Goal: Task Accomplishment & Management: Use online tool/utility

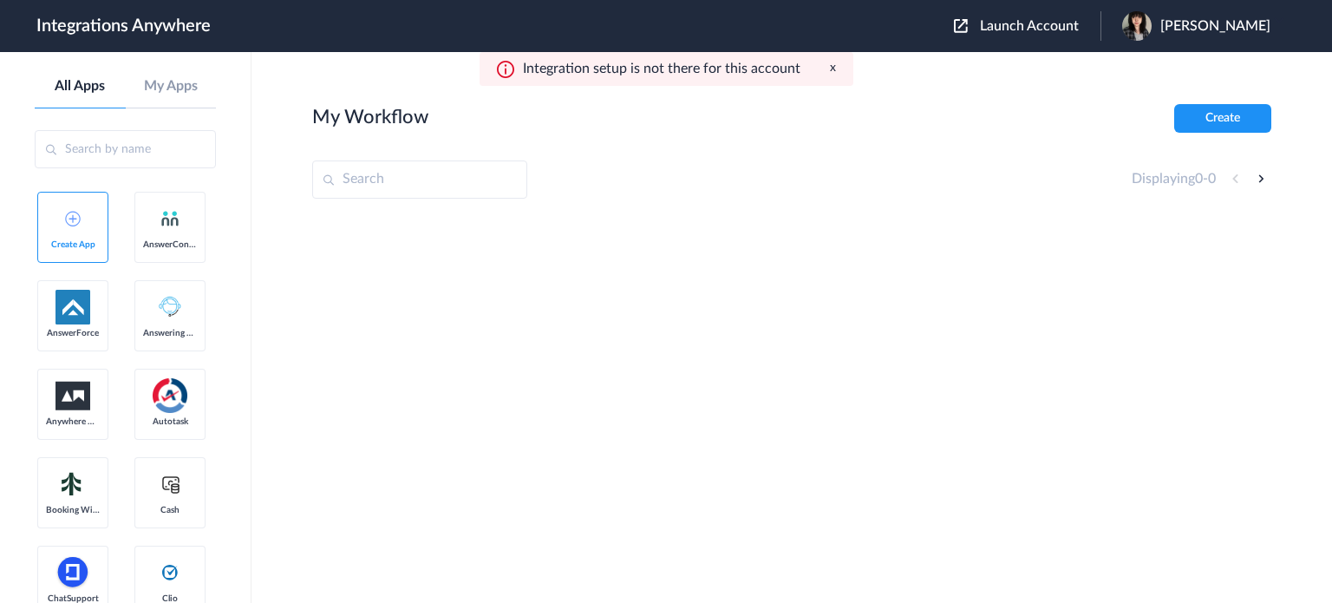
click at [1078, 28] on span "Launch Account" at bounding box center [1029, 26] width 99 height 14
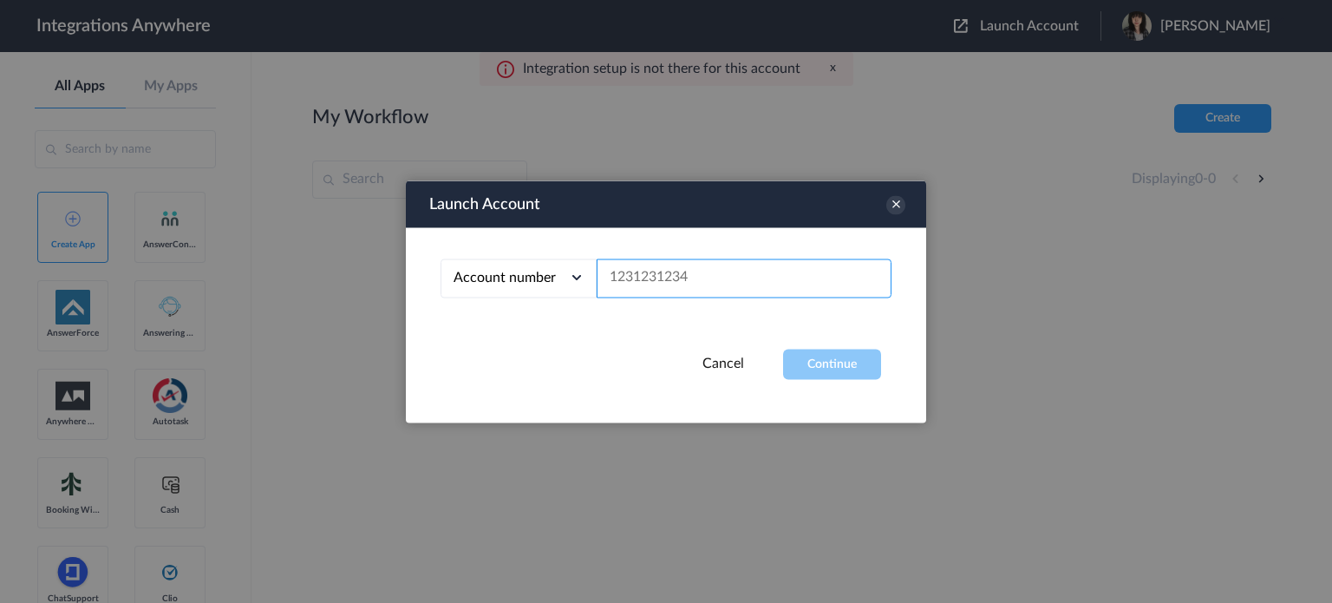
click at [716, 286] on input "text" at bounding box center [743, 277] width 295 height 39
paste input "2676434623"
type input "2676434623"
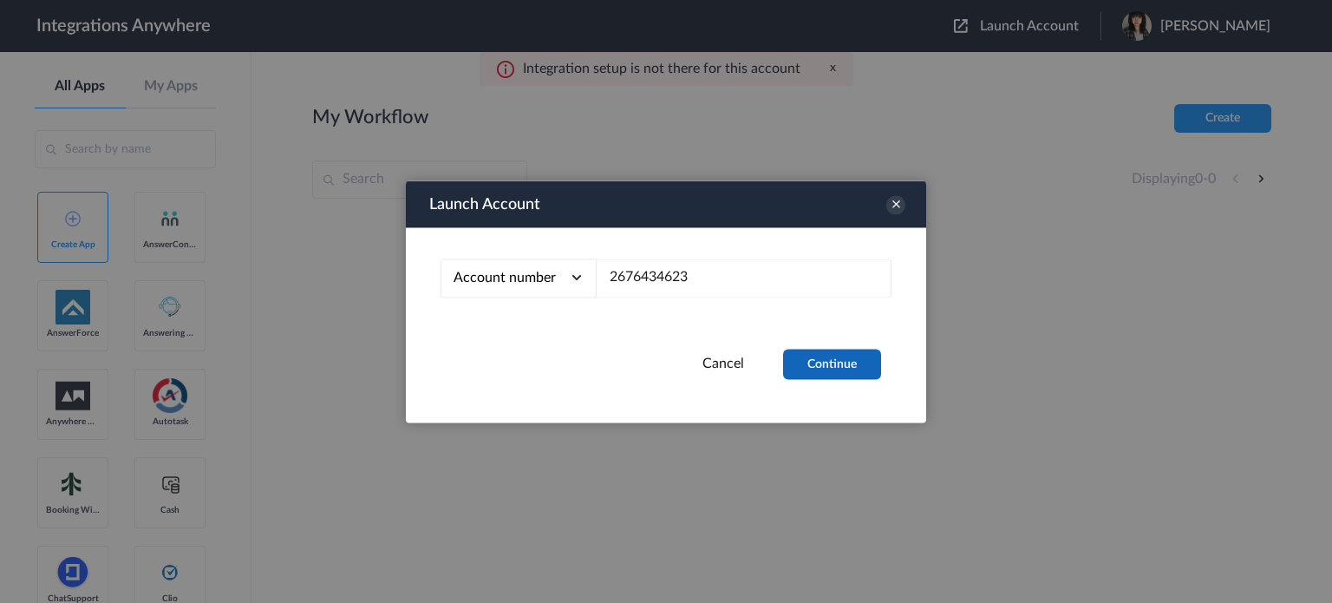
click at [815, 363] on button "Continue" at bounding box center [832, 364] width 98 height 30
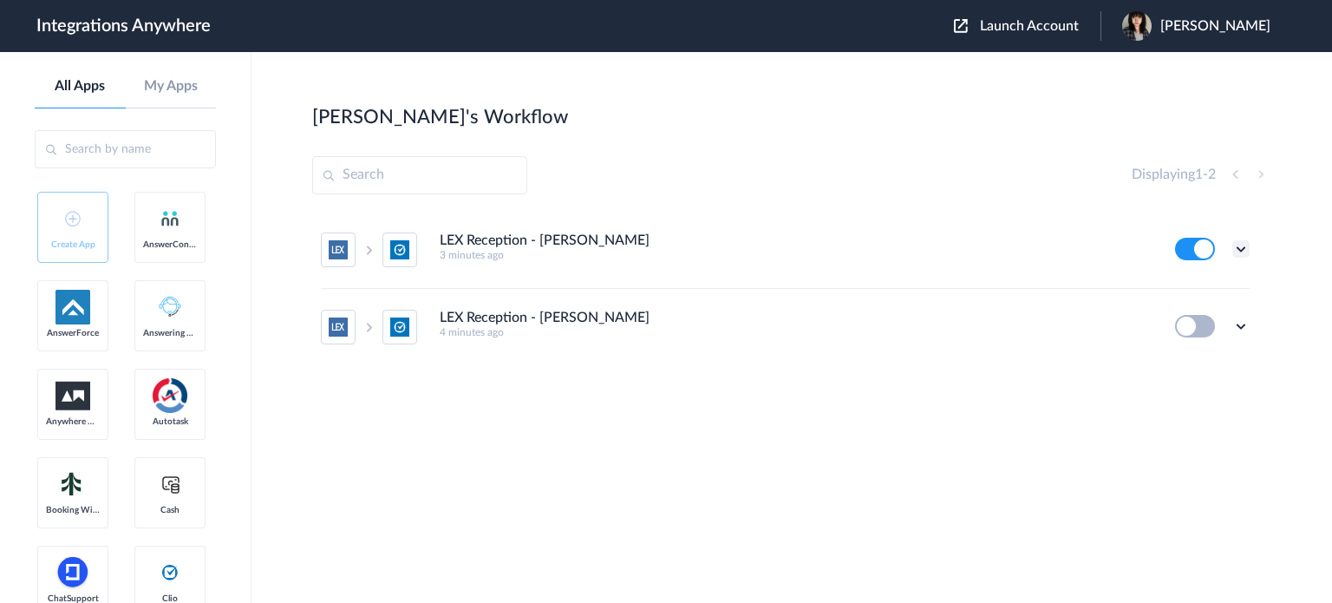
click at [1241, 246] on icon at bounding box center [1240, 248] width 17 height 17
click at [1189, 290] on link "Edit" at bounding box center [1171, 289] width 42 height 12
click at [1244, 256] on icon at bounding box center [1240, 248] width 17 height 17
click at [1207, 324] on link "Task history" at bounding box center [1191, 321] width 83 height 12
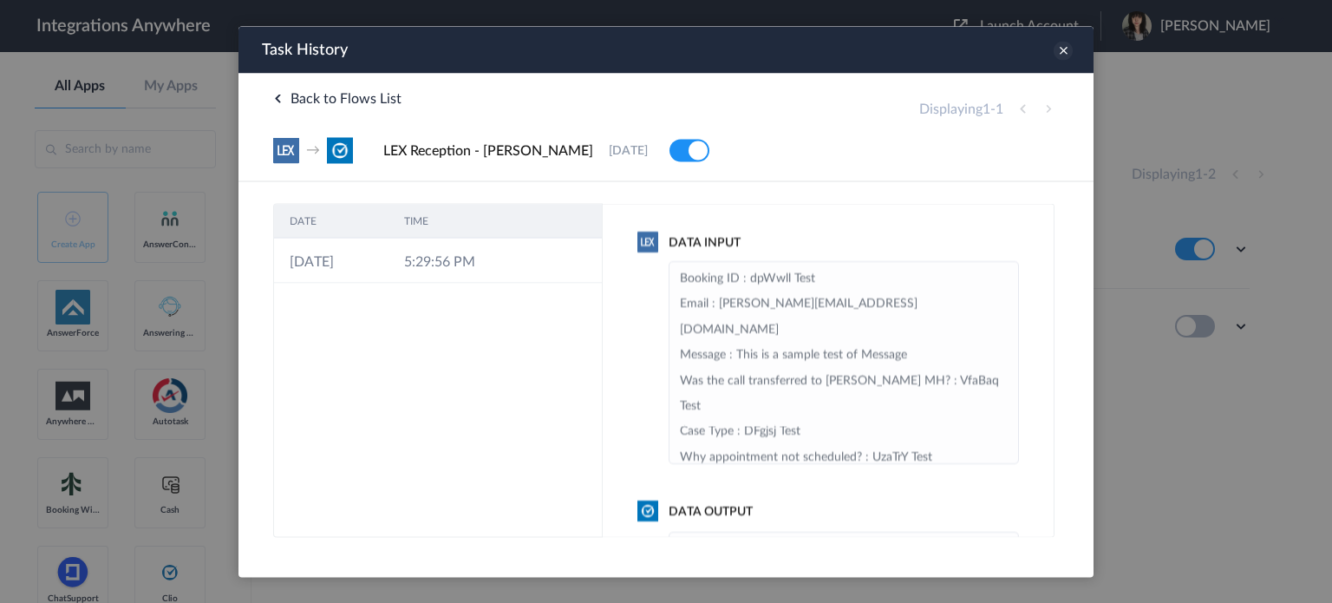
click at [1059, 51] on icon at bounding box center [1062, 50] width 19 height 19
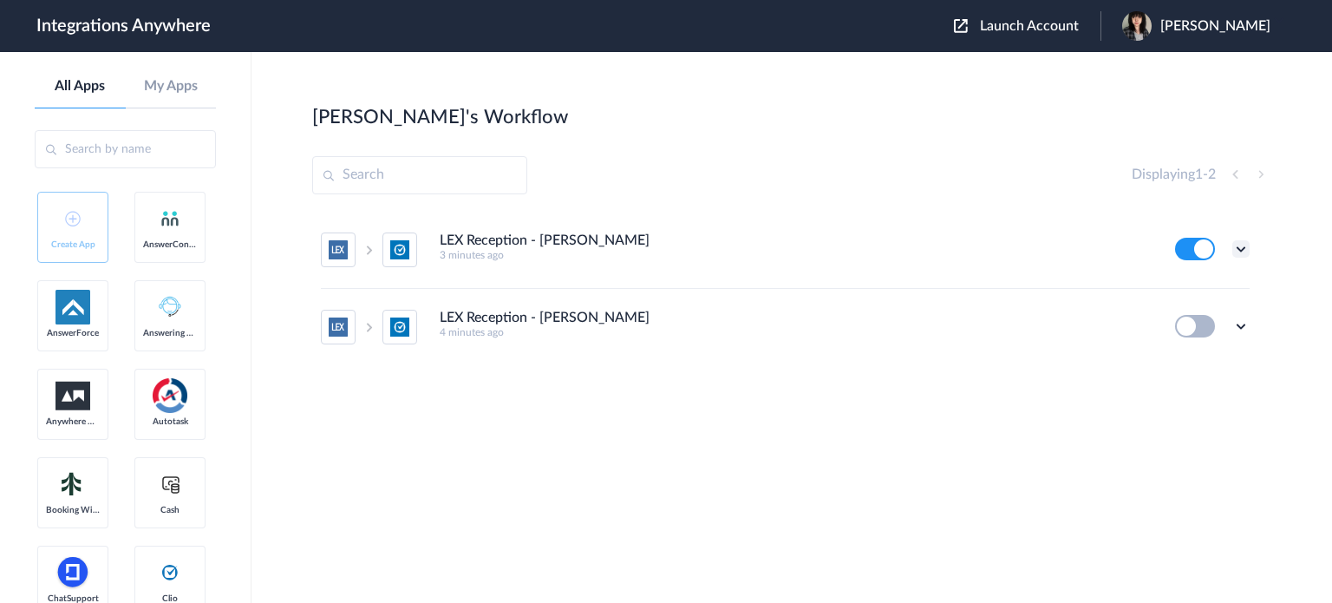
click at [1241, 244] on icon at bounding box center [1240, 248] width 17 height 17
click at [1208, 322] on link "Task history" at bounding box center [1191, 321] width 83 height 12
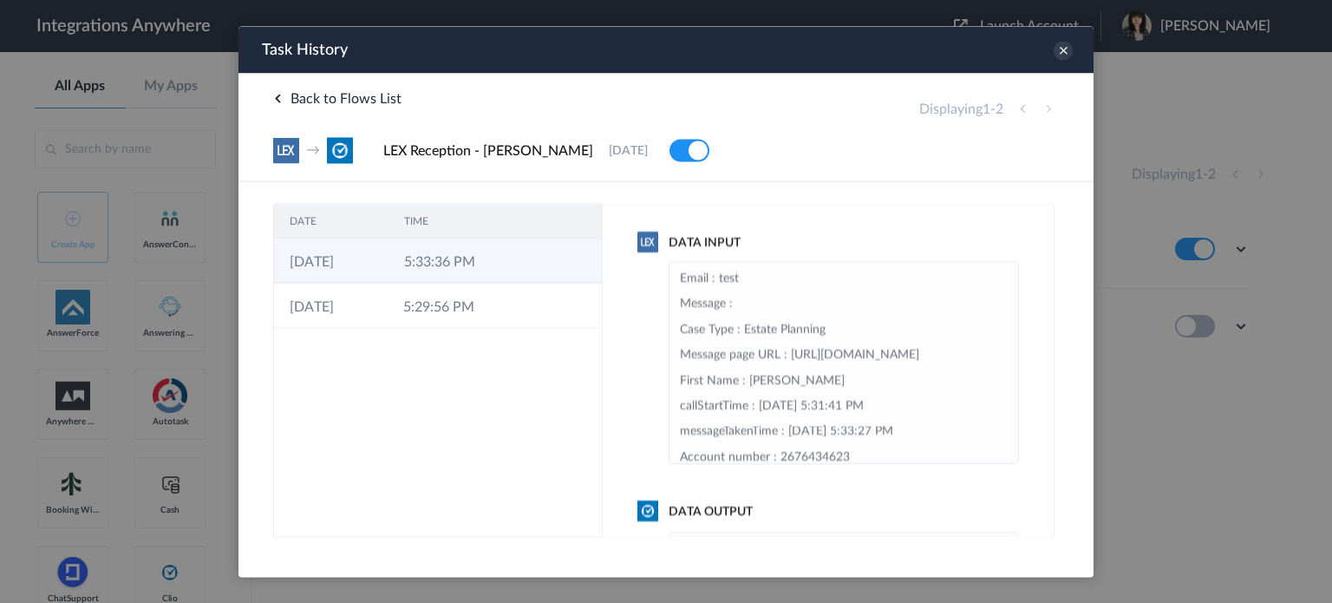
click at [361, 258] on td "24-09-2025" at bounding box center [331, 260] width 114 height 45
click at [1063, 50] on icon at bounding box center [1062, 50] width 19 height 19
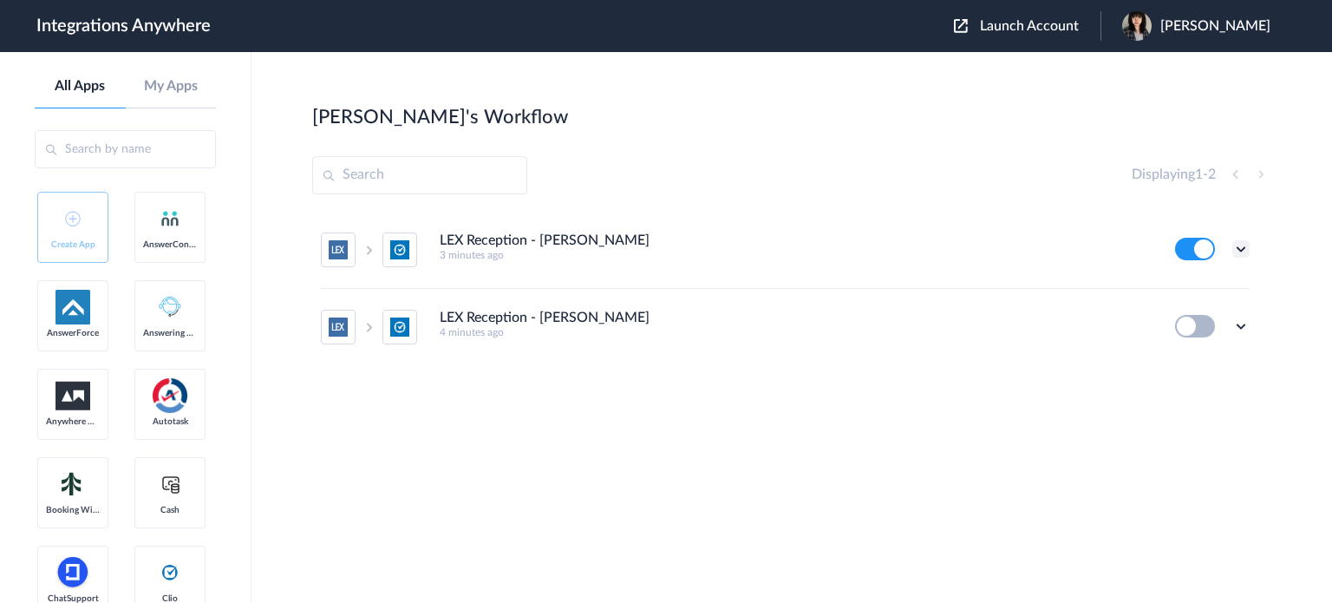
click at [1241, 249] on icon at bounding box center [1240, 248] width 17 height 17
click at [1235, 320] on li "Task history" at bounding box center [1193, 321] width 113 height 32
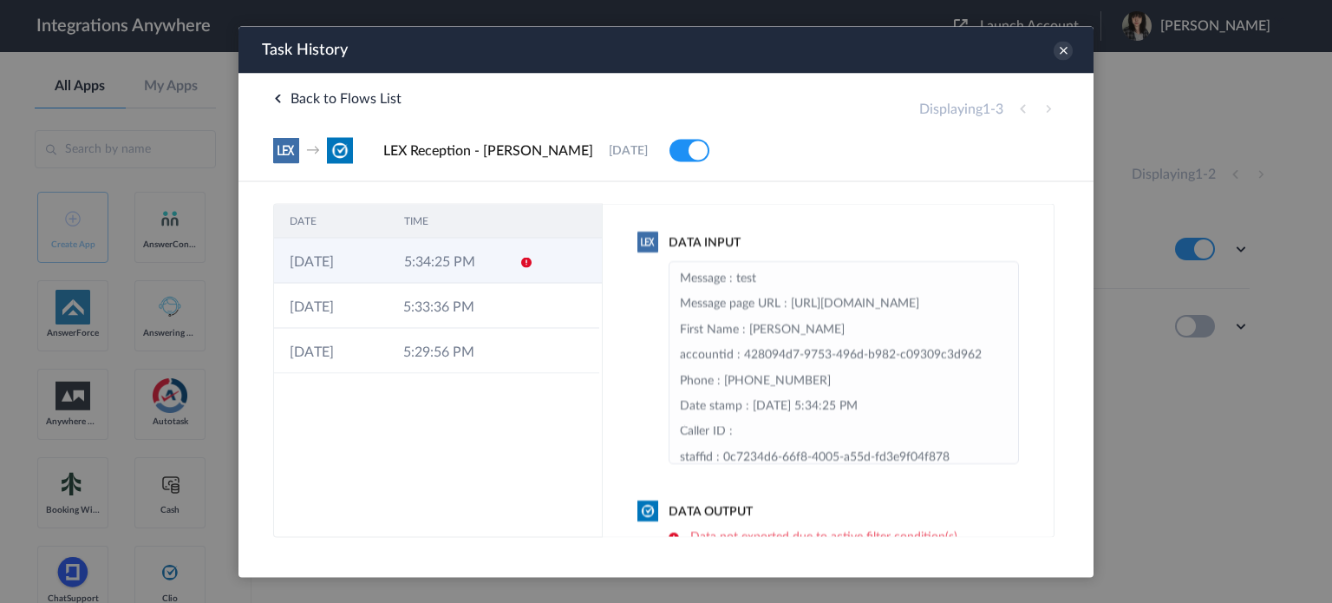
click at [500, 267] on td "5:34:25 PM" at bounding box center [445, 260] width 114 height 45
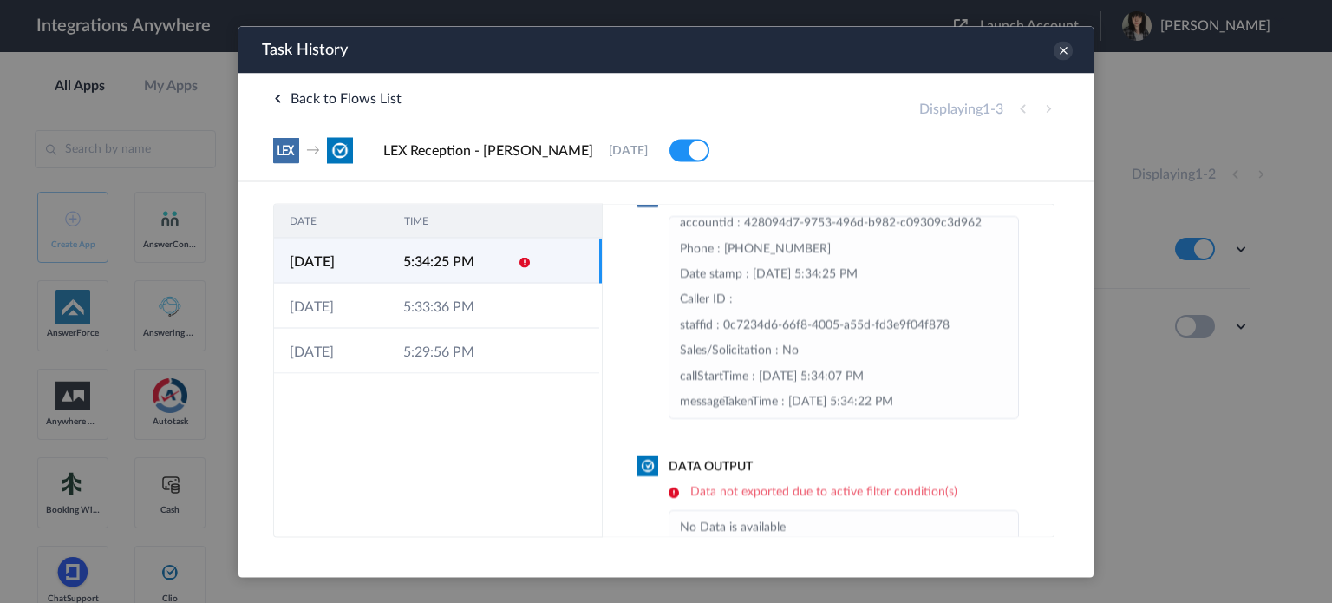
scroll to position [82, 0]
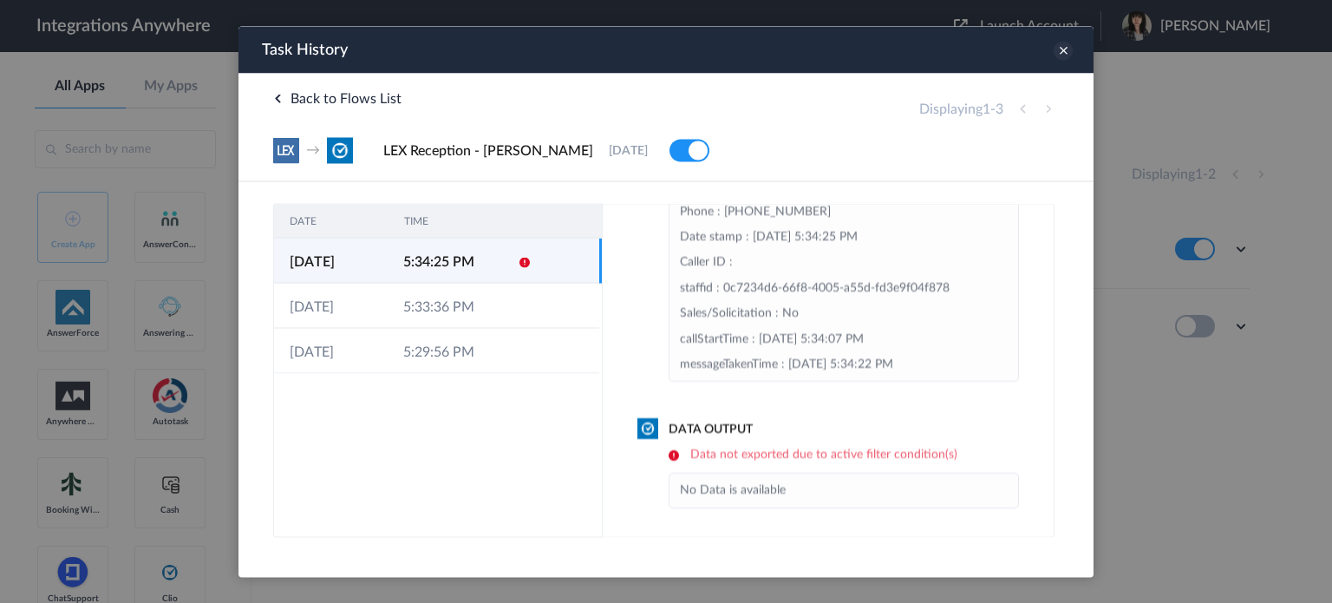
click at [1067, 53] on icon at bounding box center [1062, 50] width 19 height 19
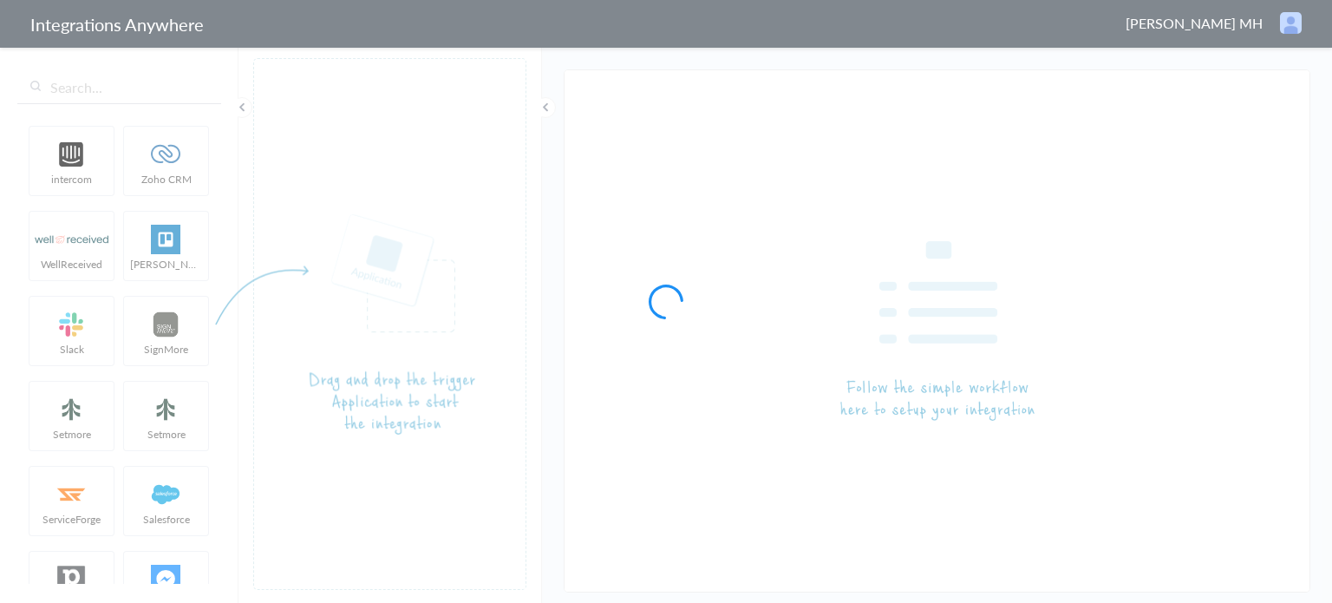
type input "LEX Reception - [PERSON_NAME]"
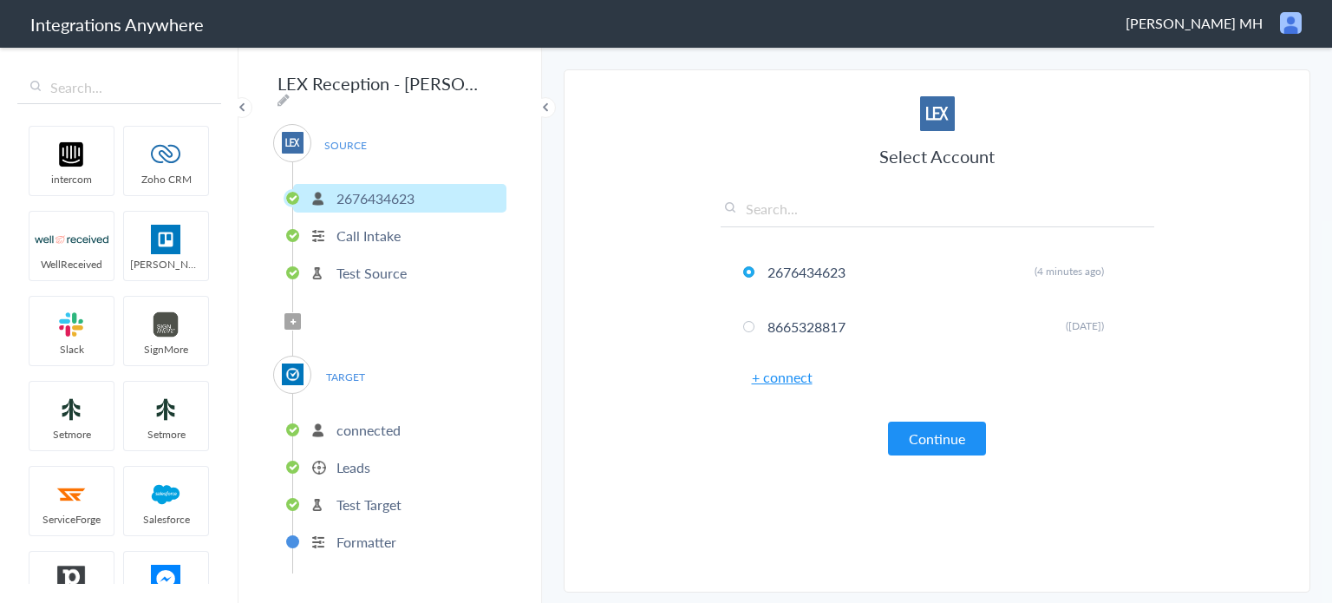
click at [295, 316] on span "Filter Applied" at bounding box center [292, 321] width 16 height 16
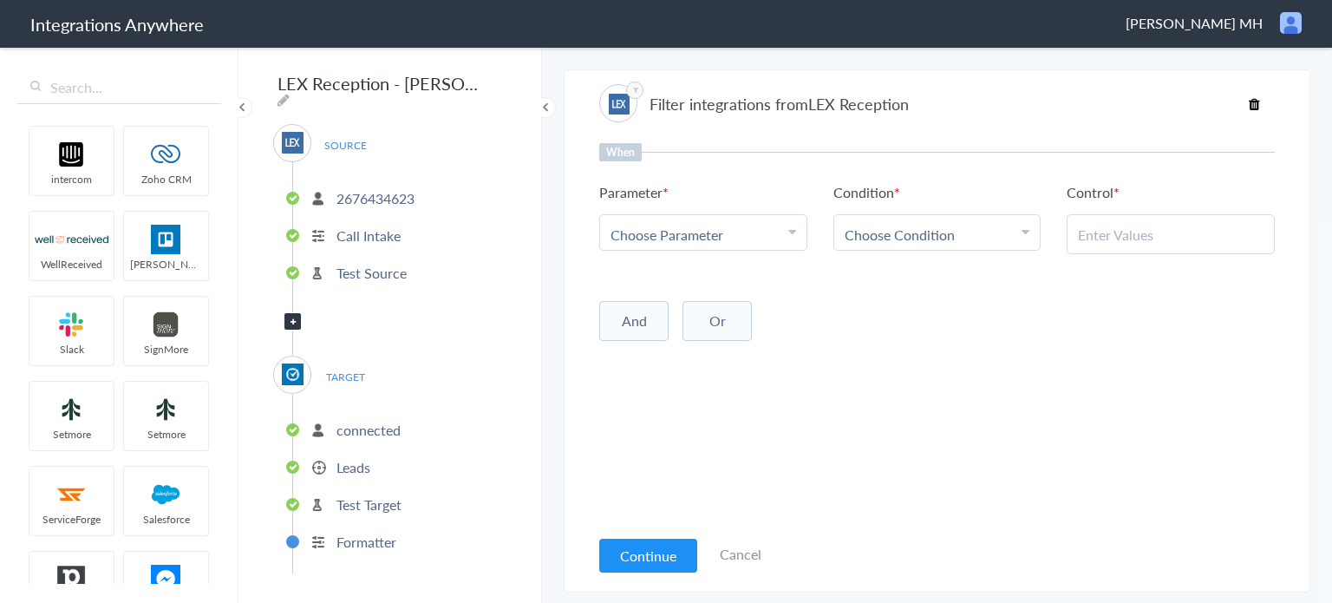
click at [798, 234] on link "Choose Parameter" at bounding box center [703, 232] width 206 height 35
click at [695, 277] on input "text" at bounding box center [703, 282] width 206 height 37
type input "call clos"
click at [697, 311] on link "Call Closing Note" at bounding box center [703, 319] width 206 height 37
click at [924, 242] on span "Choose Condition" at bounding box center [899, 235] width 110 height 20
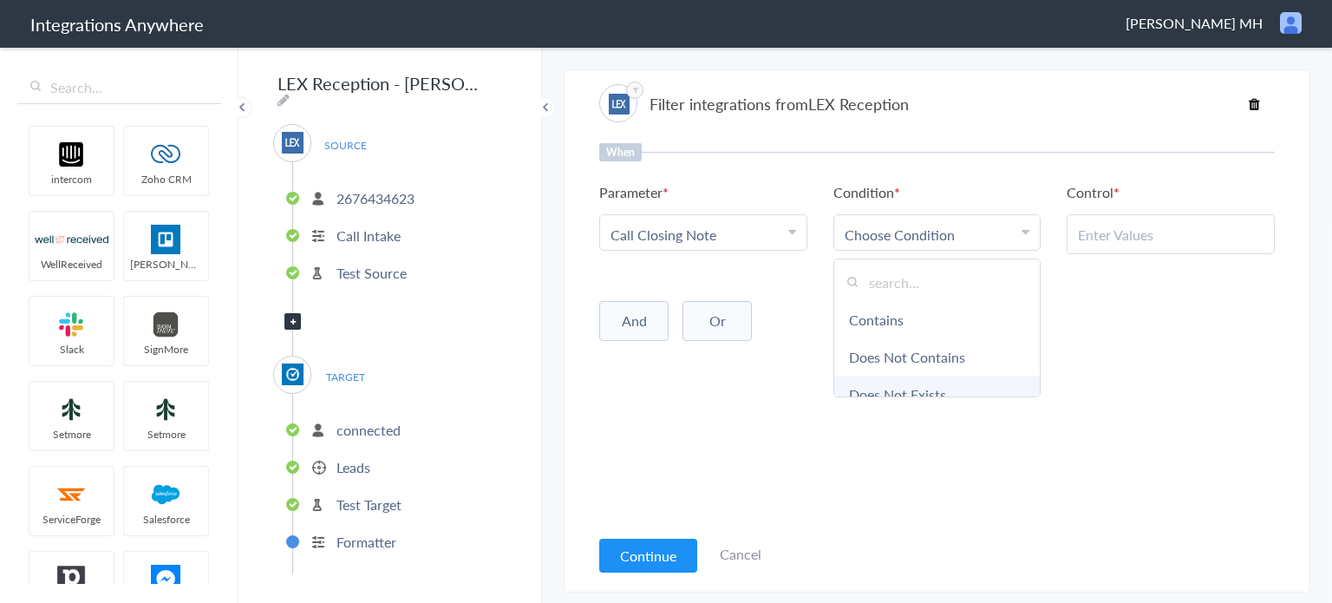
click at [948, 388] on link "Does Not Exists" at bounding box center [937, 393] width 206 height 37
click at [650, 325] on button "And" at bounding box center [633, 317] width 69 height 40
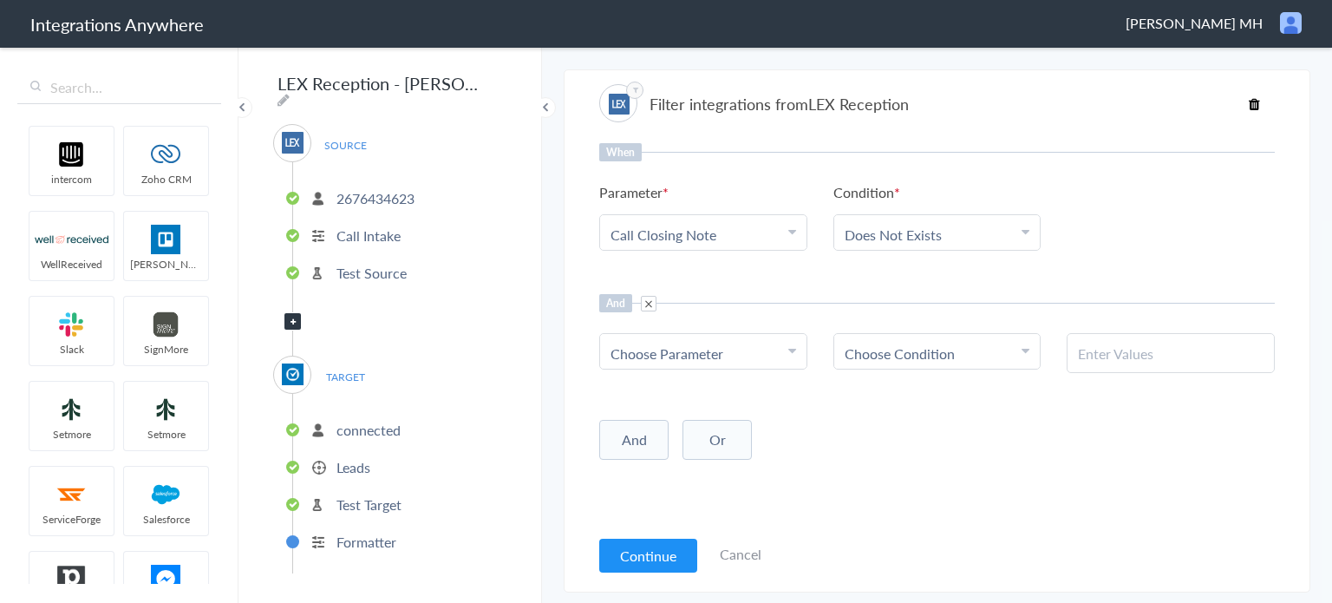
click at [710, 361] on link "Choose Parameter" at bounding box center [703, 351] width 206 height 35
click at [693, 391] on input "text" at bounding box center [703, 400] width 206 height 37
type input "call type"
click at [714, 434] on link "Call Type" at bounding box center [703, 438] width 206 height 37
click at [944, 347] on span "Choose Condition" at bounding box center [899, 353] width 110 height 20
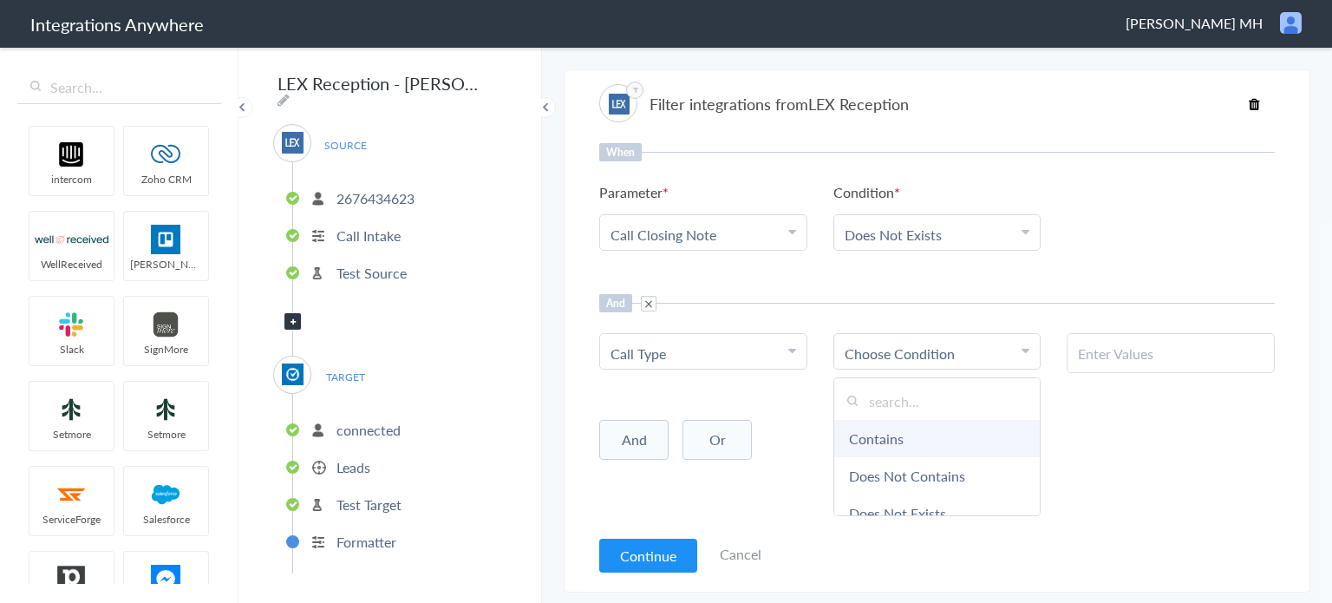
click at [917, 443] on link "Contains" at bounding box center [937, 438] width 206 height 37
click at [1141, 355] on input "text" at bounding box center [1171, 353] width 186 height 20
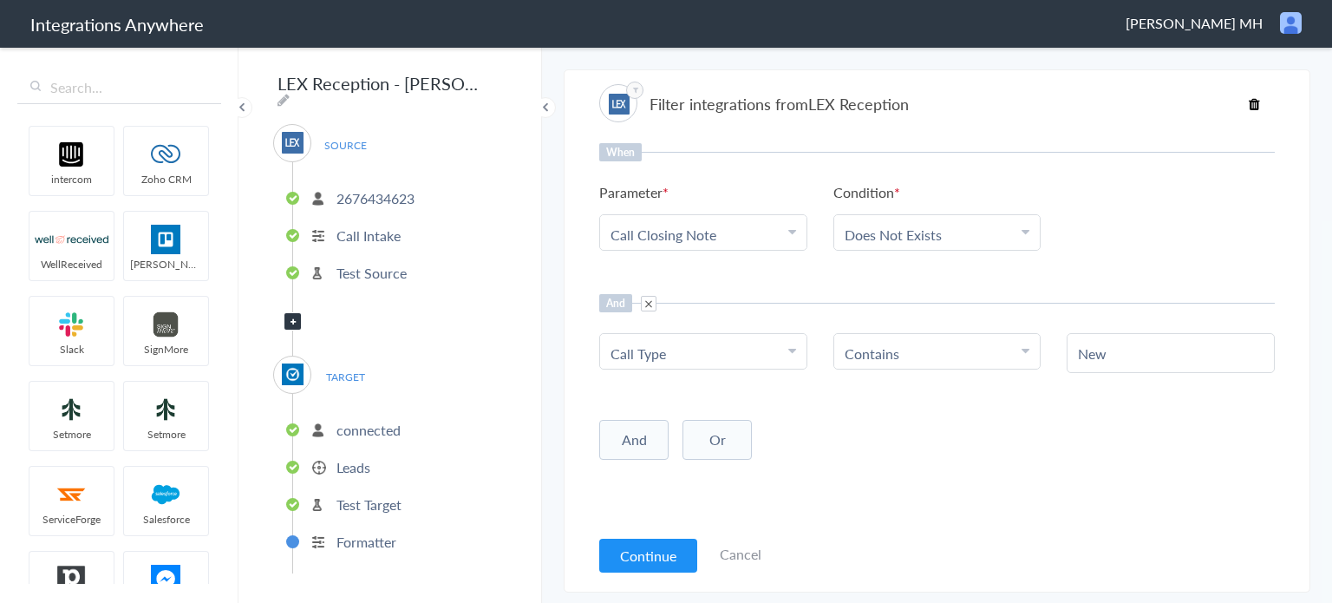
drag, startPoint x: 1121, startPoint y: 356, endPoint x: 1007, endPoint y: 357, distance: 113.6
click at [1008, 356] on ul "Choose Parameter Call Type First Name Last Name Email Phone Case Name/Number Bo…" at bounding box center [936, 353] width 675 height 40
paste input "Client"
type input "New Client"
click at [617, 433] on button "And" at bounding box center [633, 440] width 69 height 40
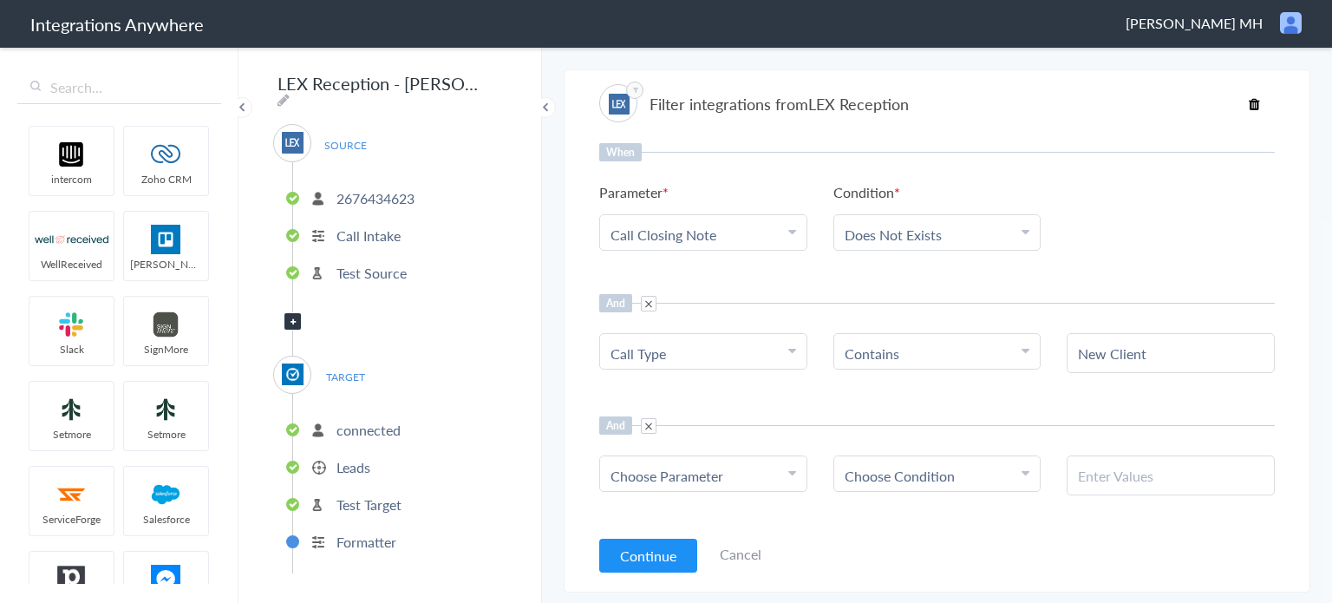
scroll to position [52, 0]
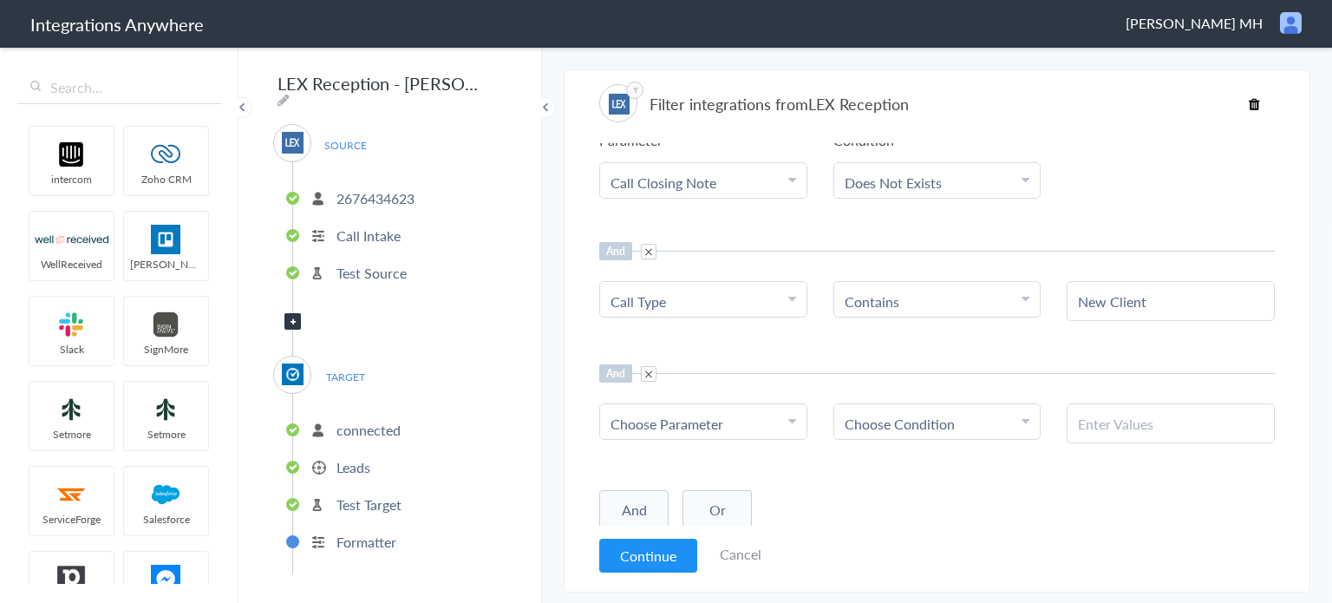
click at [791, 415] on icon at bounding box center [792, 421] width 8 height 14
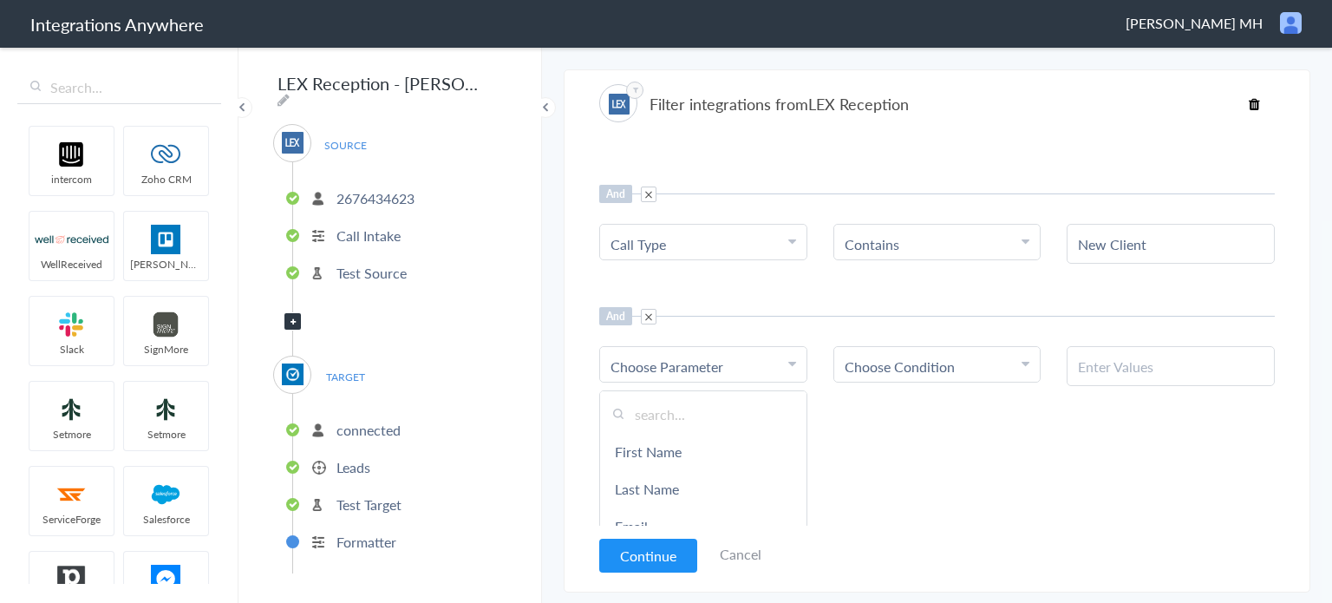
click at [714, 402] on input "text" at bounding box center [703, 413] width 206 height 37
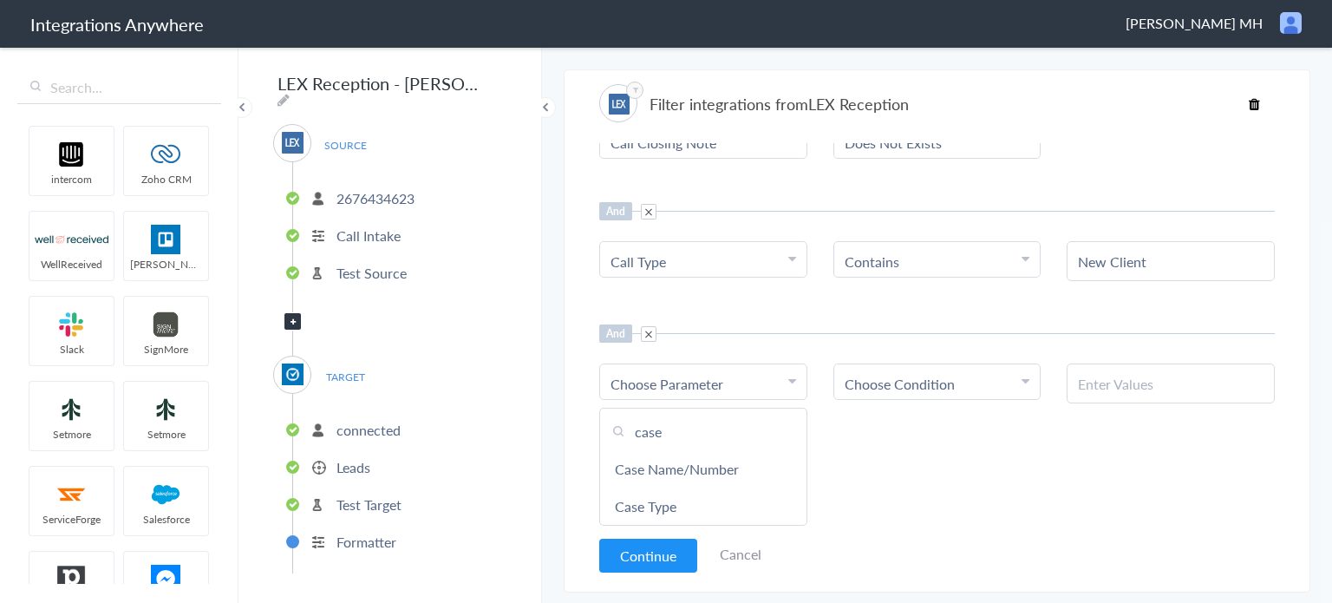
scroll to position [87, 0]
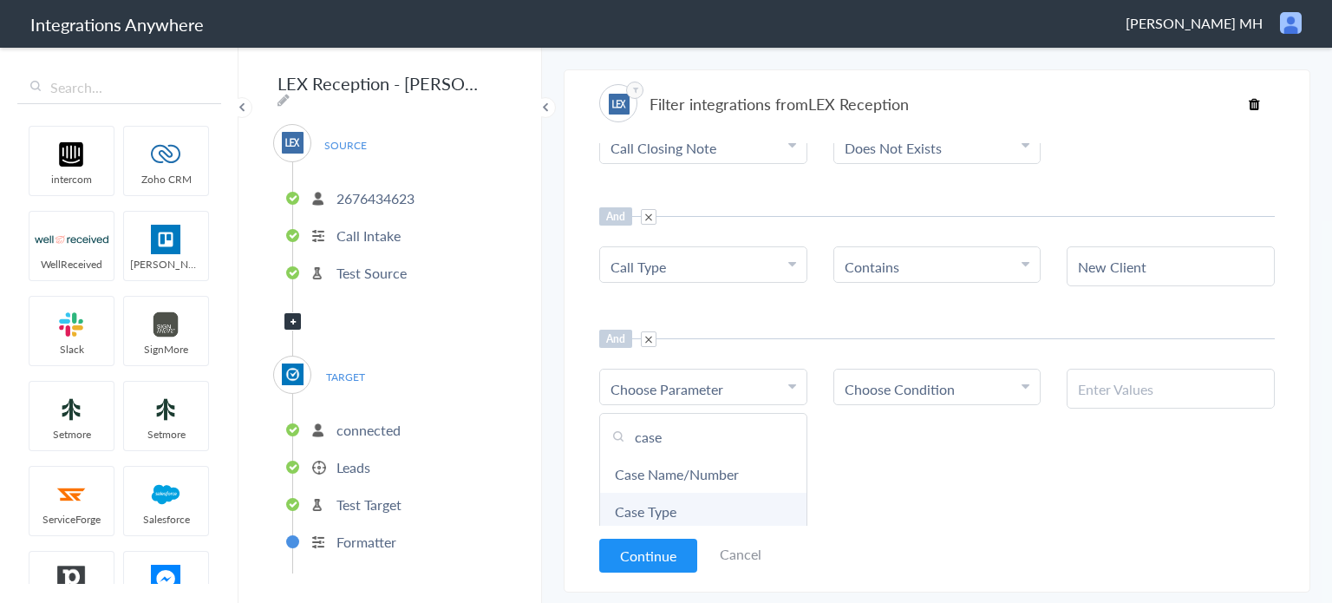
type input "case"
click at [705, 502] on link "Case Type" at bounding box center [703, 510] width 206 height 37
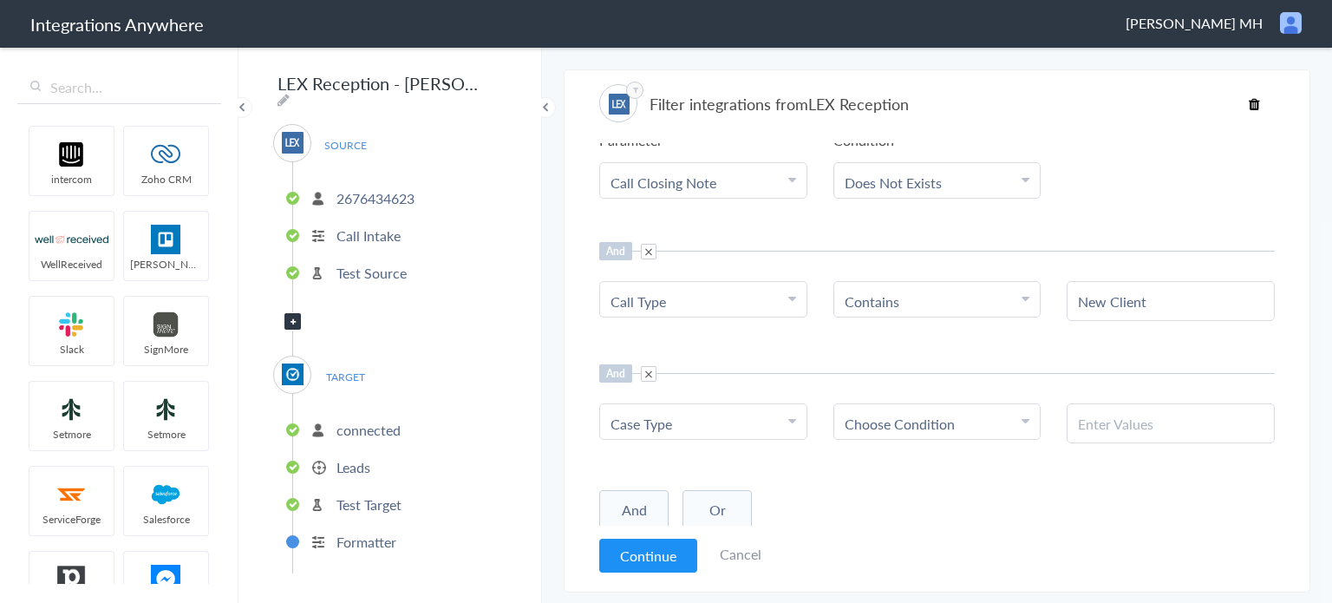
click at [874, 419] on span "Choose Condition" at bounding box center [899, 424] width 110 height 20
click at [930, 468] on link "Does Not Contains" at bounding box center [937, 458] width 206 height 37
click at [1103, 422] on input "text" at bounding box center [1171, 424] width 186 height 20
paste input "All Other Cases"
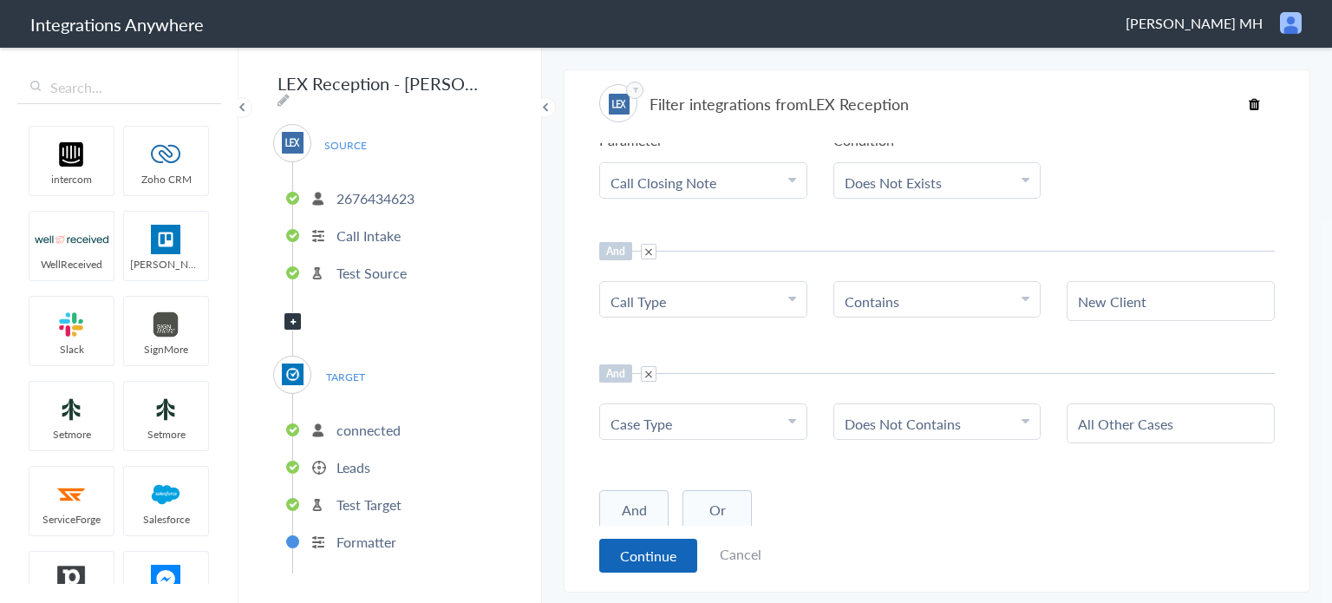
type input "All Other Cases"
click at [645, 551] on button "Continue" at bounding box center [648, 555] width 98 height 34
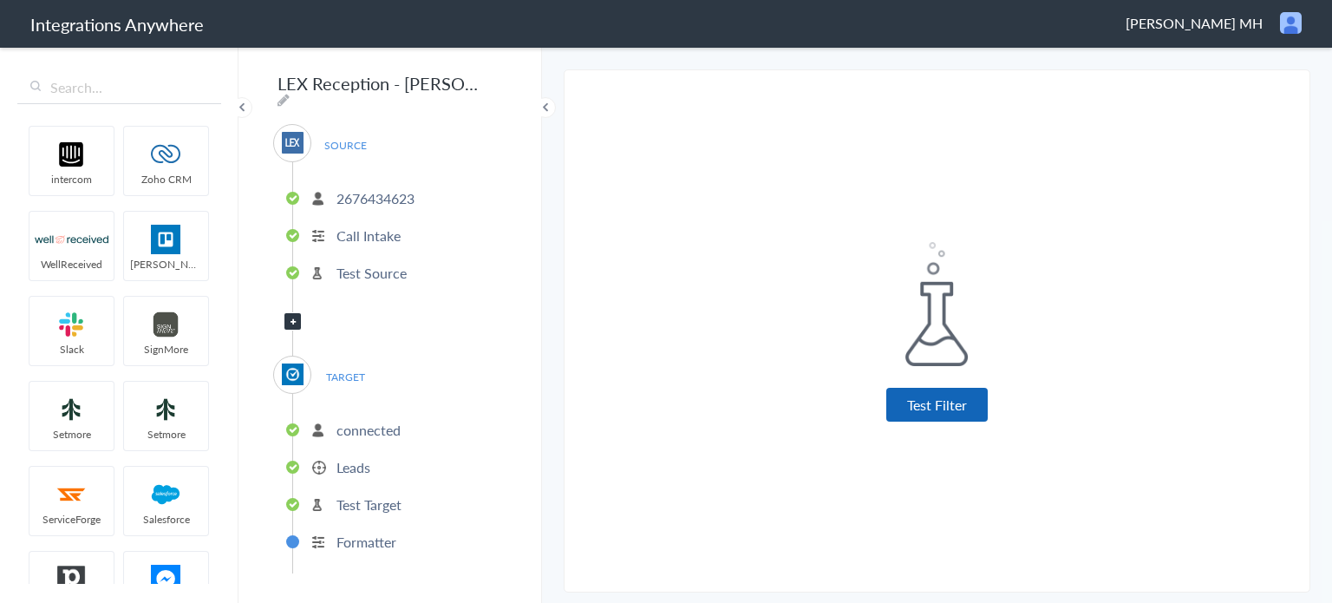
click at [944, 404] on button "Test Filter" at bounding box center [936, 405] width 101 height 34
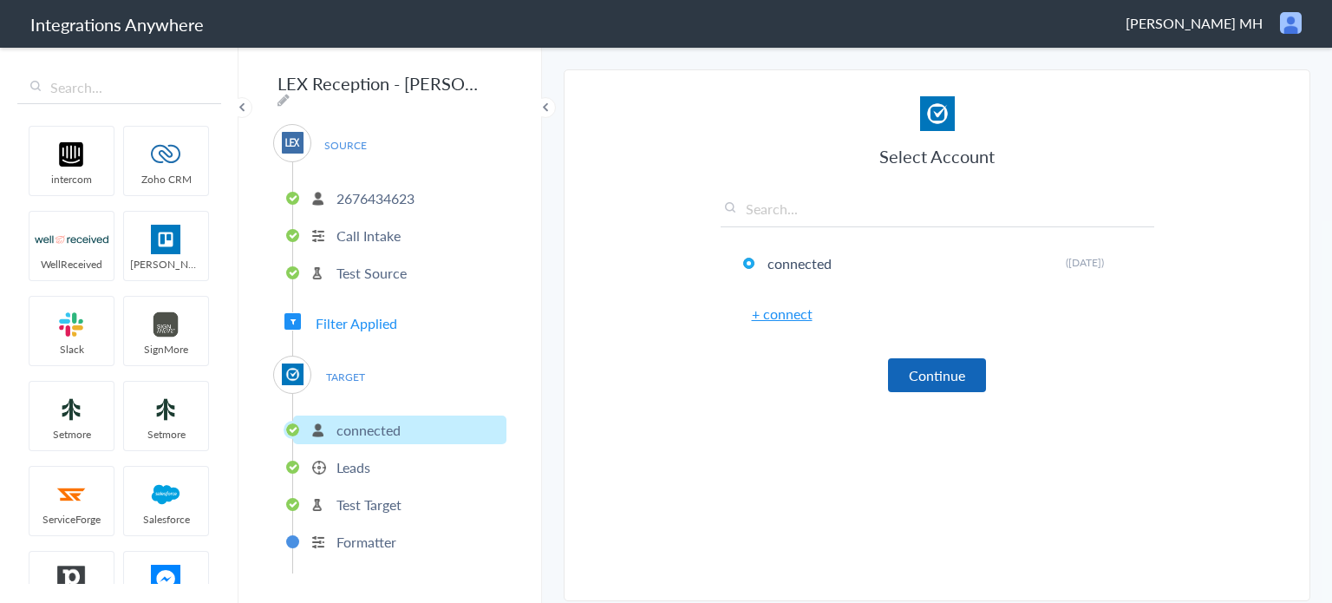
click at [943, 367] on button "Continue" at bounding box center [937, 375] width 98 height 34
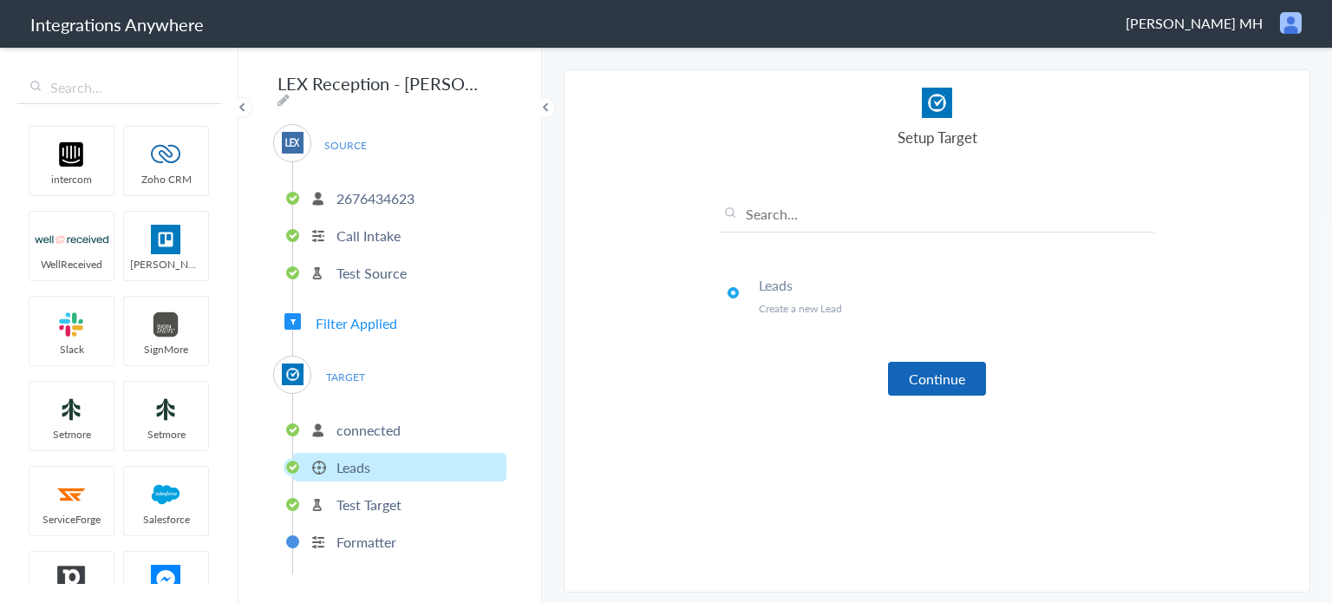
click at [955, 374] on button "Continue" at bounding box center [937, 379] width 98 height 34
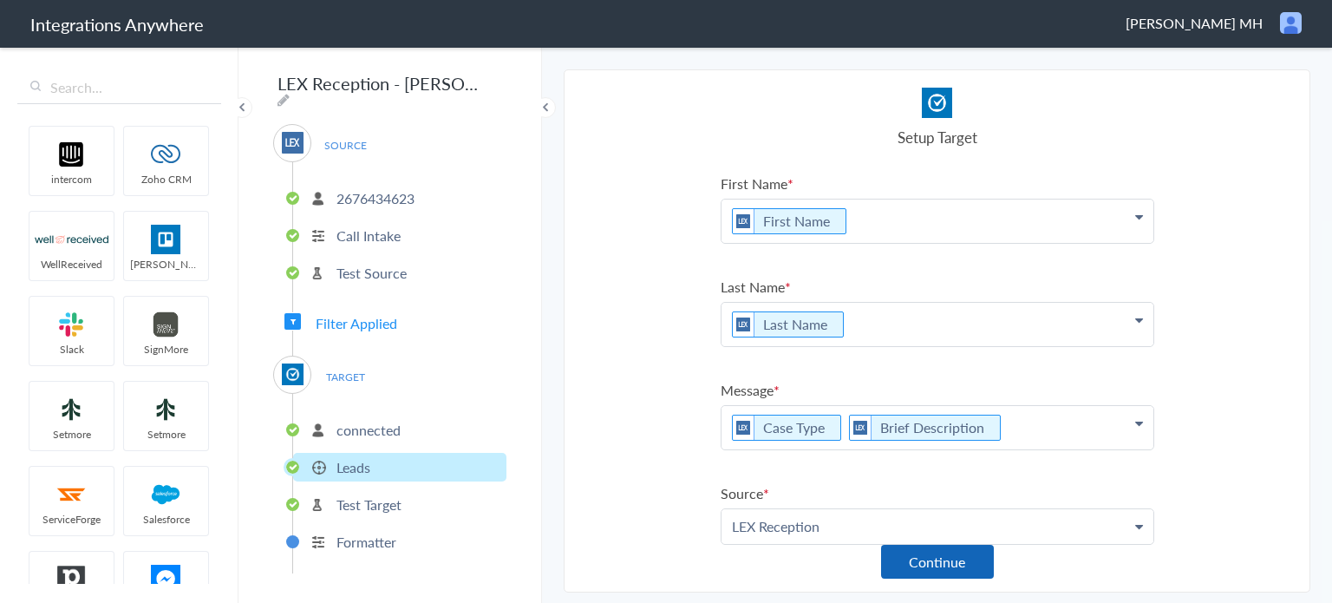
click at [961, 569] on button "Continue" at bounding box center [937, 561] width 113 height 34
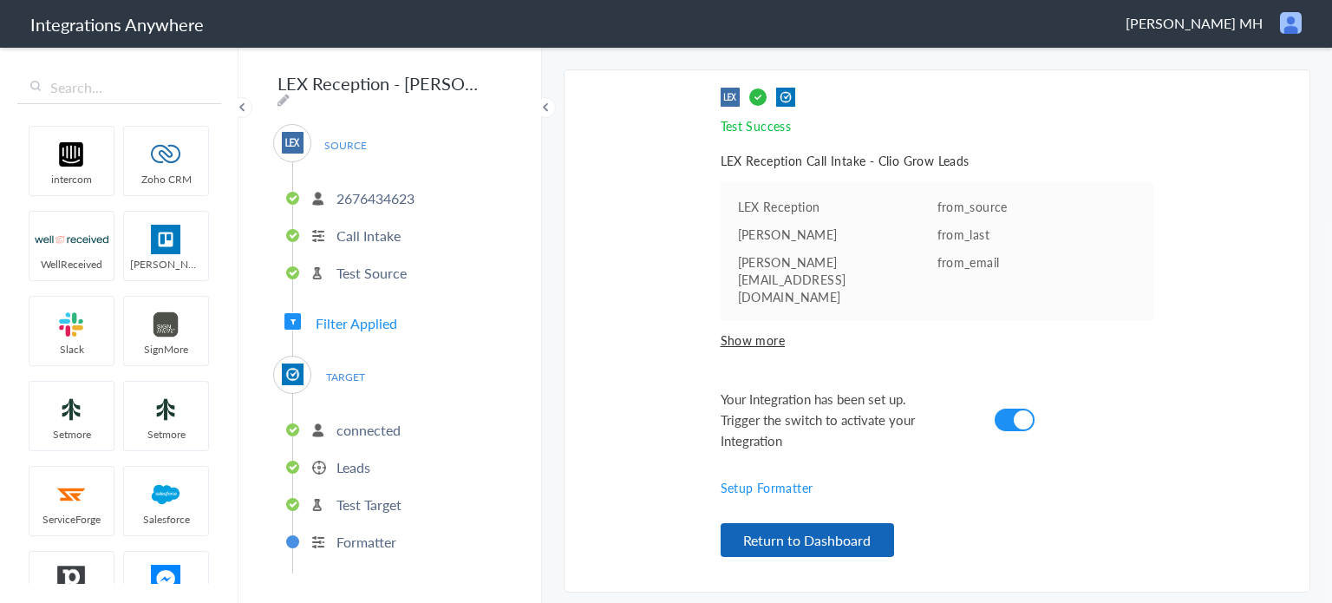
click at [863, 537] on button "Return to Dashboard" at bounding box center [806, 540] width 173 height 34
